Goal: Information Seeking & Learning: Learn about a topic

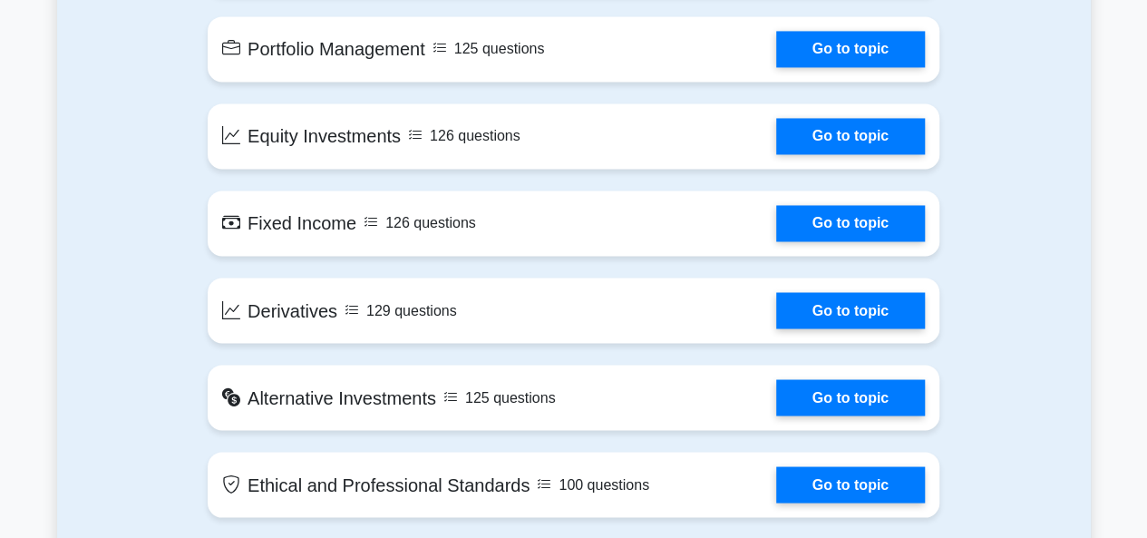
scroll to position [1429, 0]
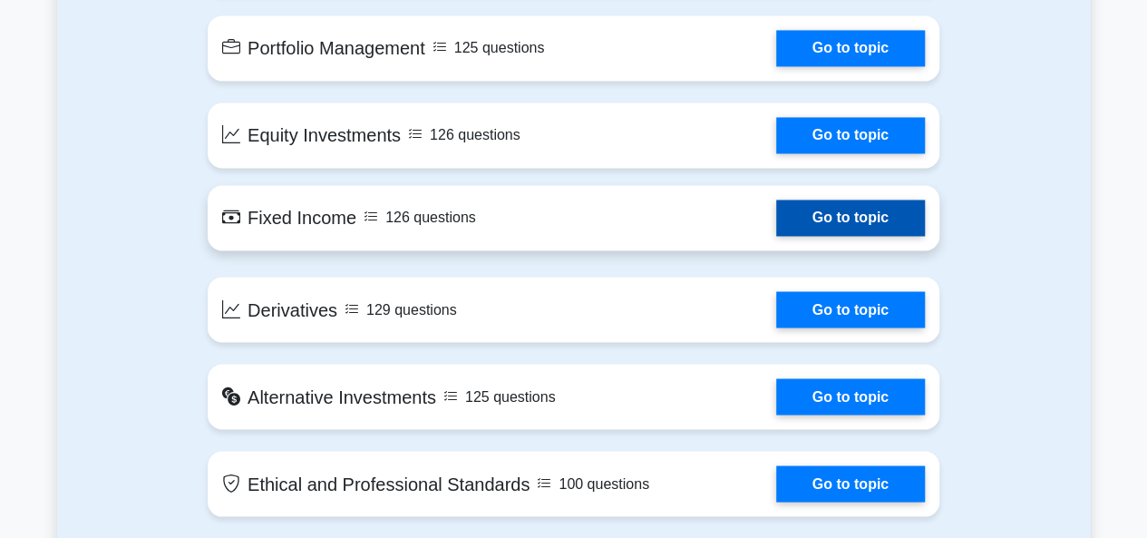
click at [776, 214] on link "Go to topic" at bounding box center [850, 217] width 149 height 36
click at [787, 208] on link "Go to topic" at bounding box center [850, 217] width 149 height 36
click at [801, 217] on link "Go to topic" at bounding box center [850, 217] width 149 height 36
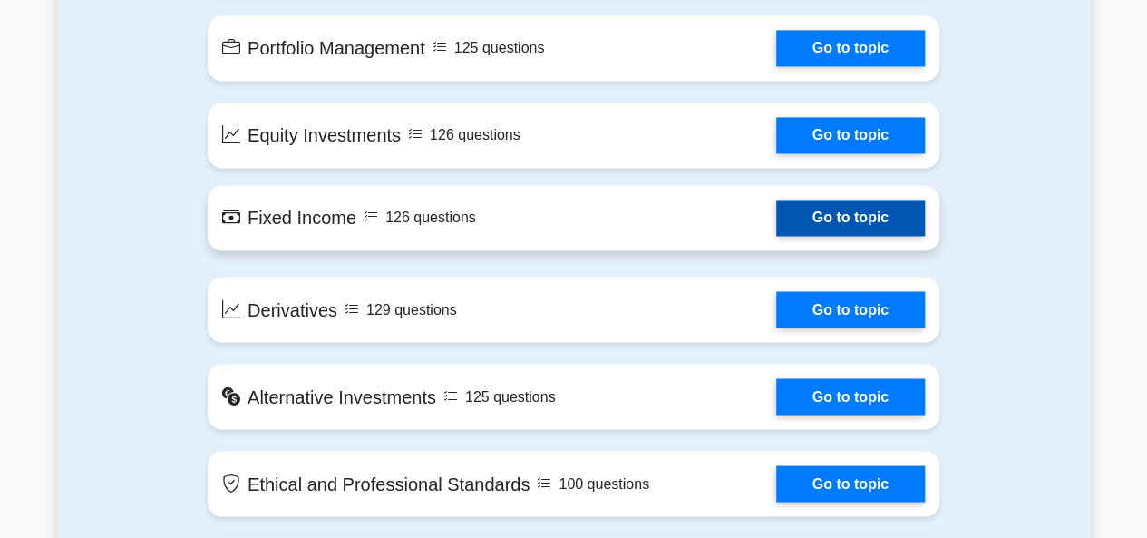
click at [801, 217] on link "Go to topic" at bounding box center [850, 217] width 149 height 36
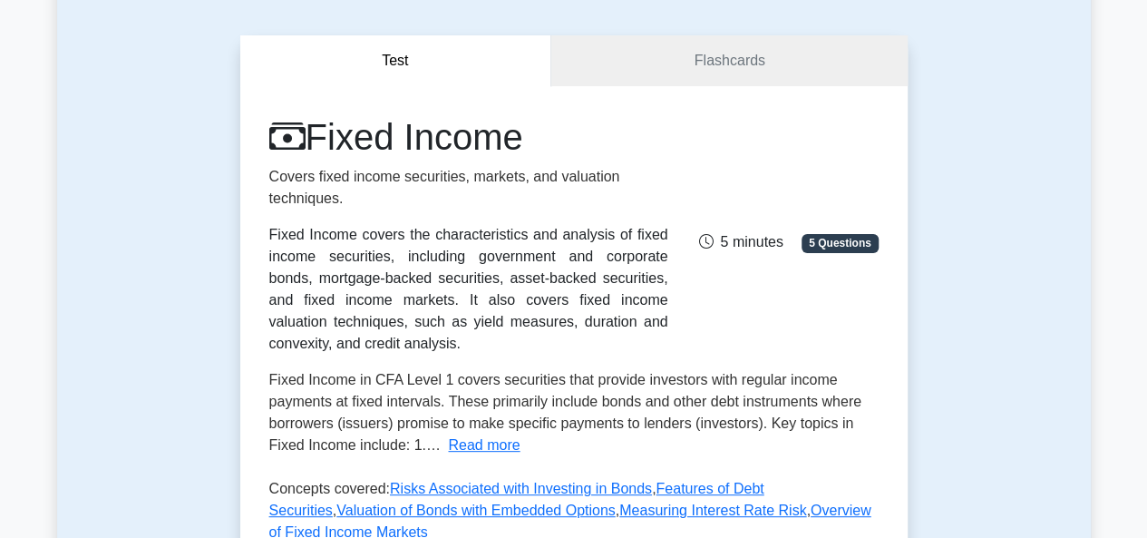
scroll to position [105, 0]
